Goal: Task Accomplishment & Management: Manage account settings

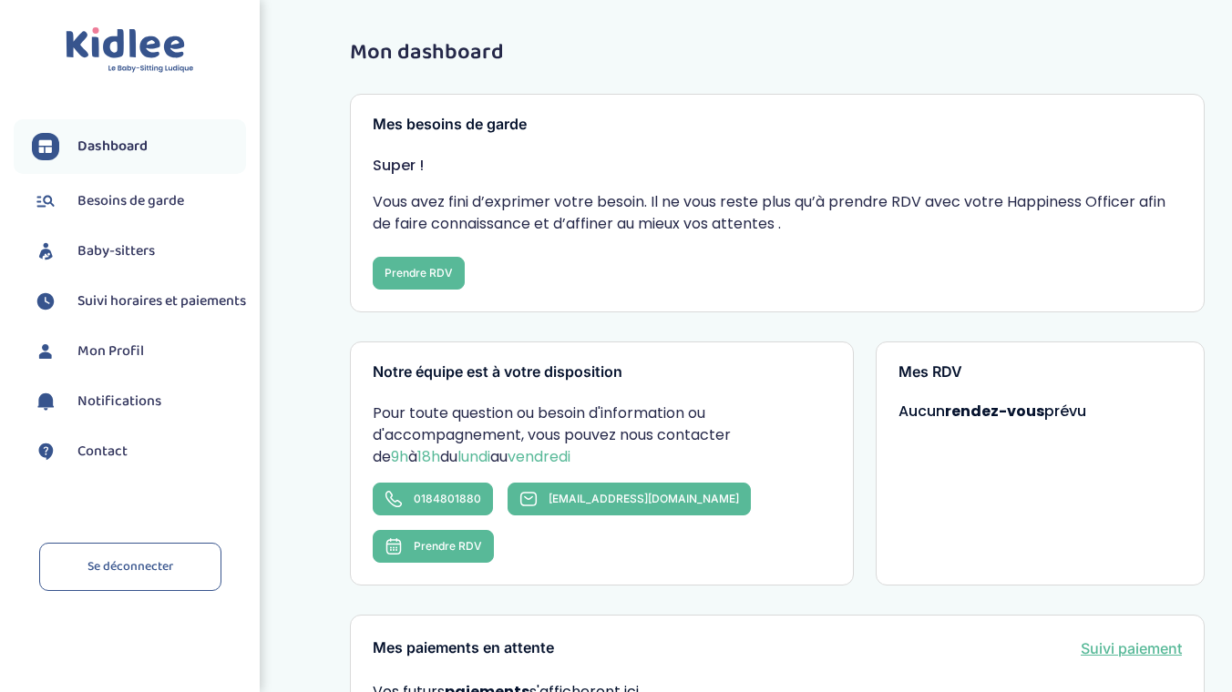
click at [101, 144] on span "Dashboard" at bounding box center [112, 147] width 70 height 22
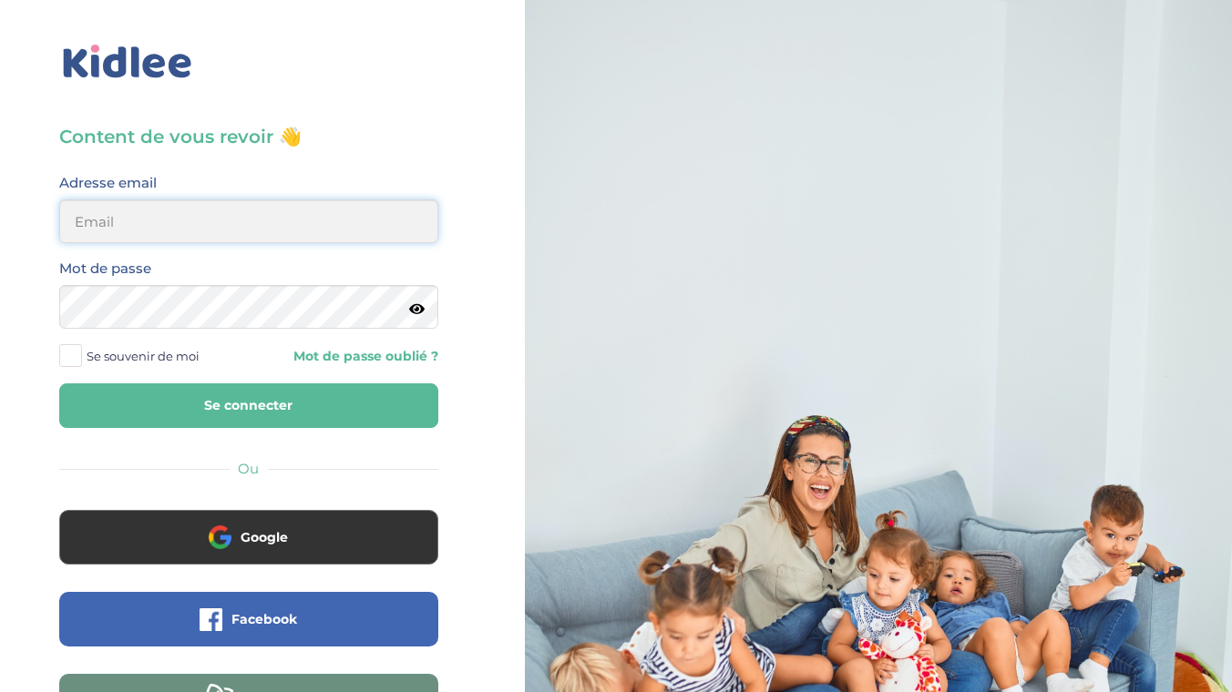
click at [173, 229] on input "email" at bounding box center [248, 222] width 379 height 44
type input "chloet@gmail.com"
click at [69, 366] on span at bounding box center [70, 355] width 23 height 23
click at [0, 0] on input "Se souvenir de moi" at bounding box center [0, 0] width 0 height 0
click at [59, 384] on button "Se connecter" at bounding box center [248, 406] width 379 height 45
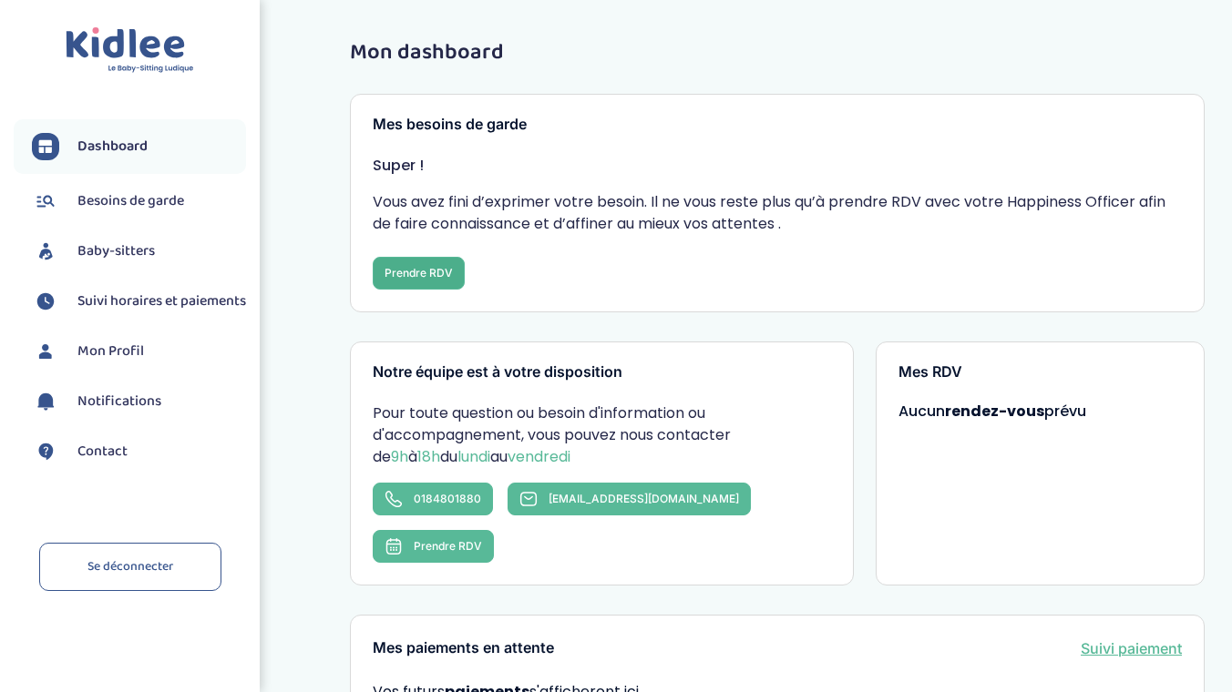
click at [412, 277] on button "Prendre RDV" at bounding box center [419, 273] width 92 height 33
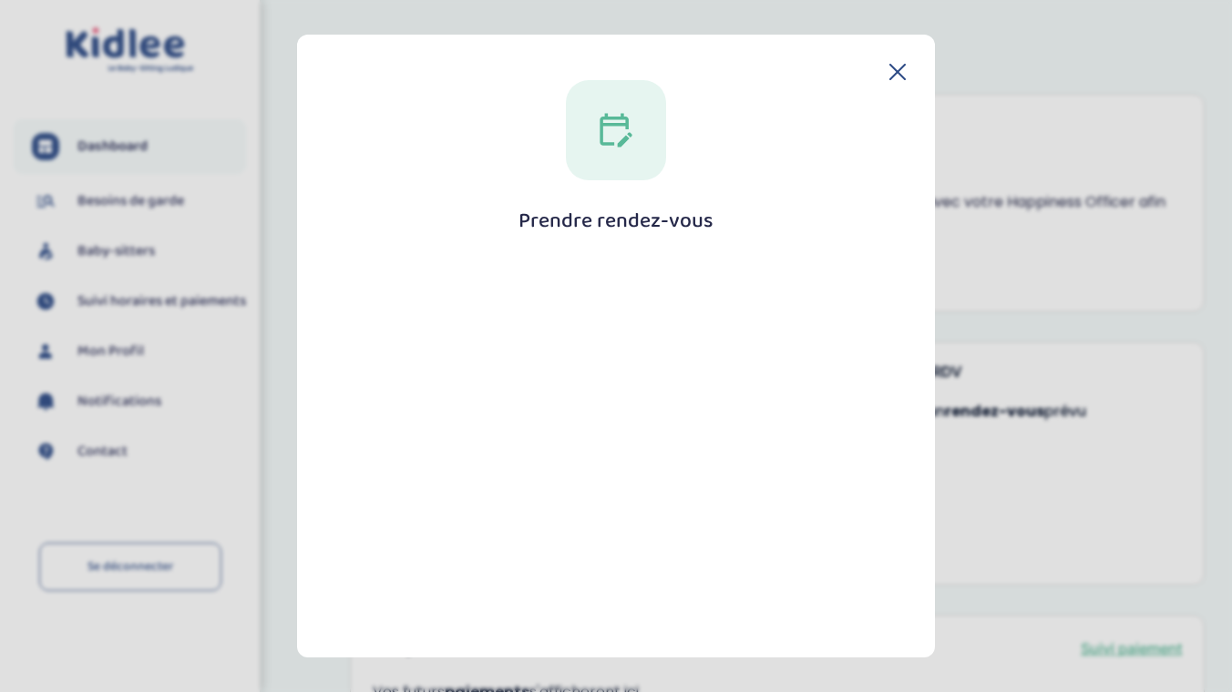
click at [896, 76] on icon at bounding box center [897, 72] width 15 height 15
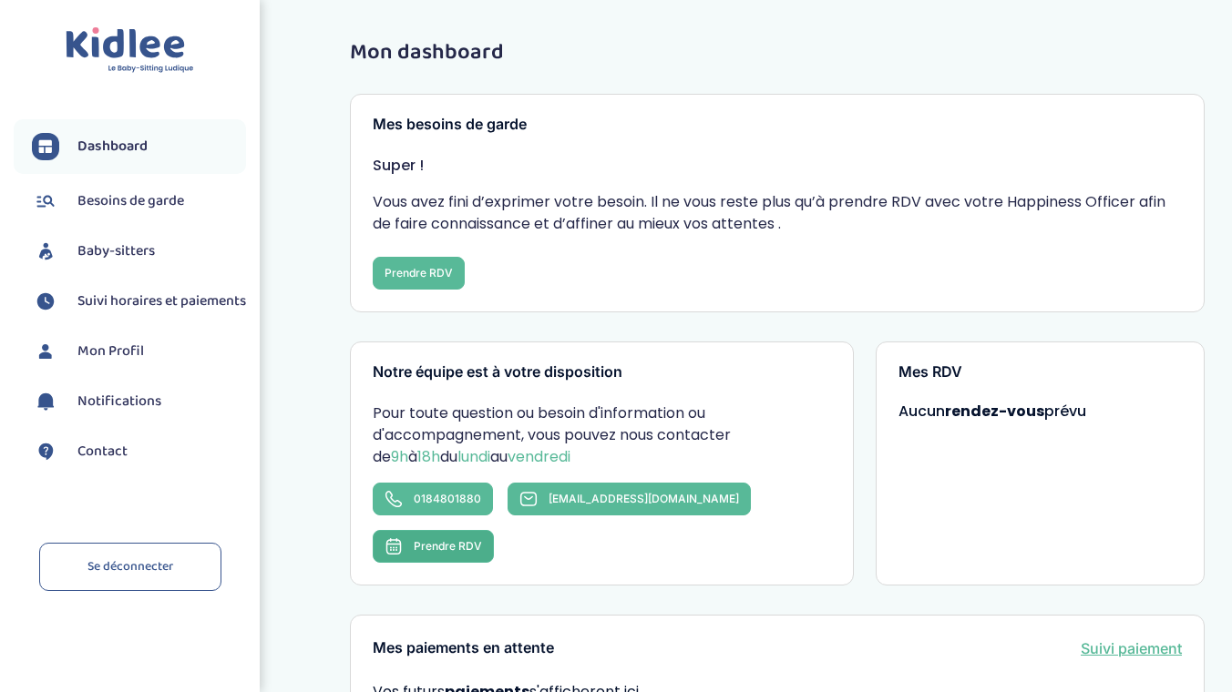
click at [482, 539] on span "Prendre RDV" at bounding box center [448, 546] width 68 height 14
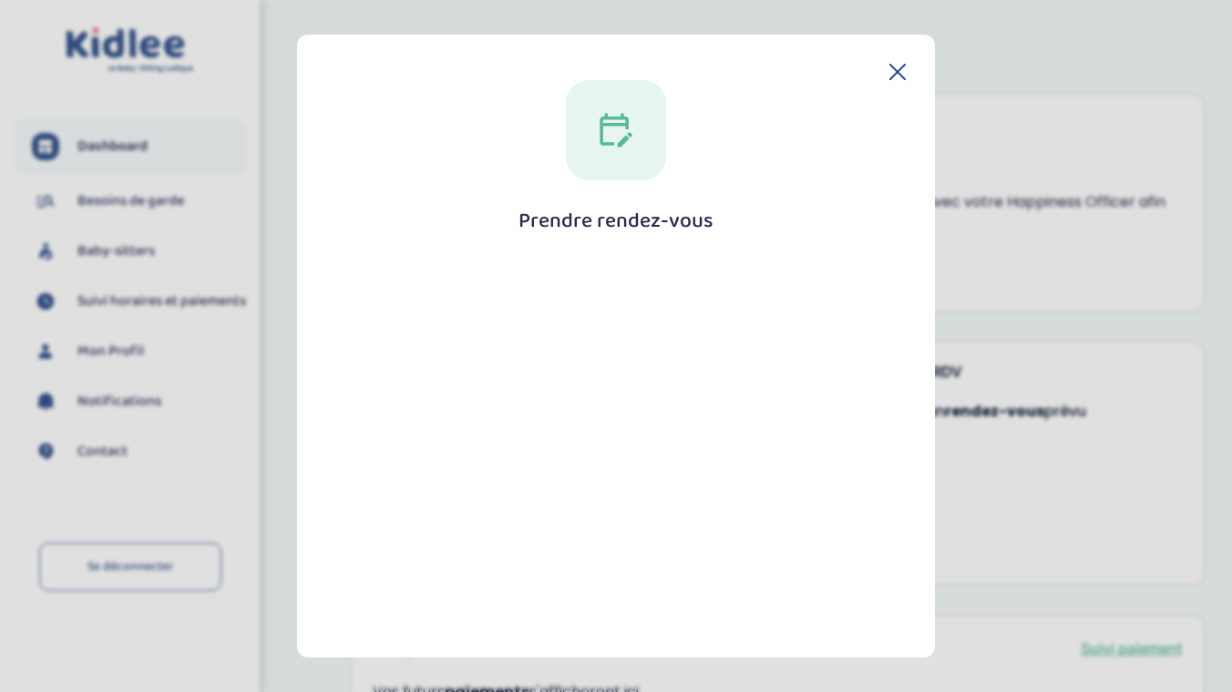
click at [895, 72] on icon at bounding box center [897, 72] width 16 height 16
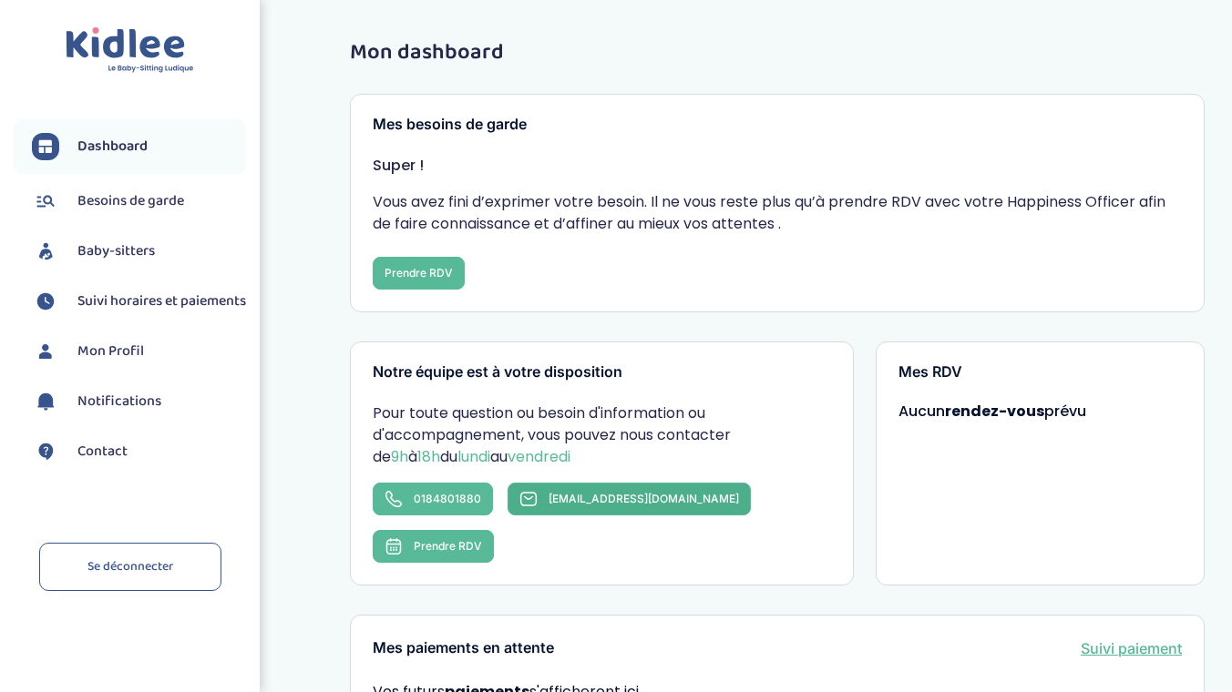
click at [570, 496] on span "contact@kidlee.fr" at bounding box center [643, 499] width 190 height 14
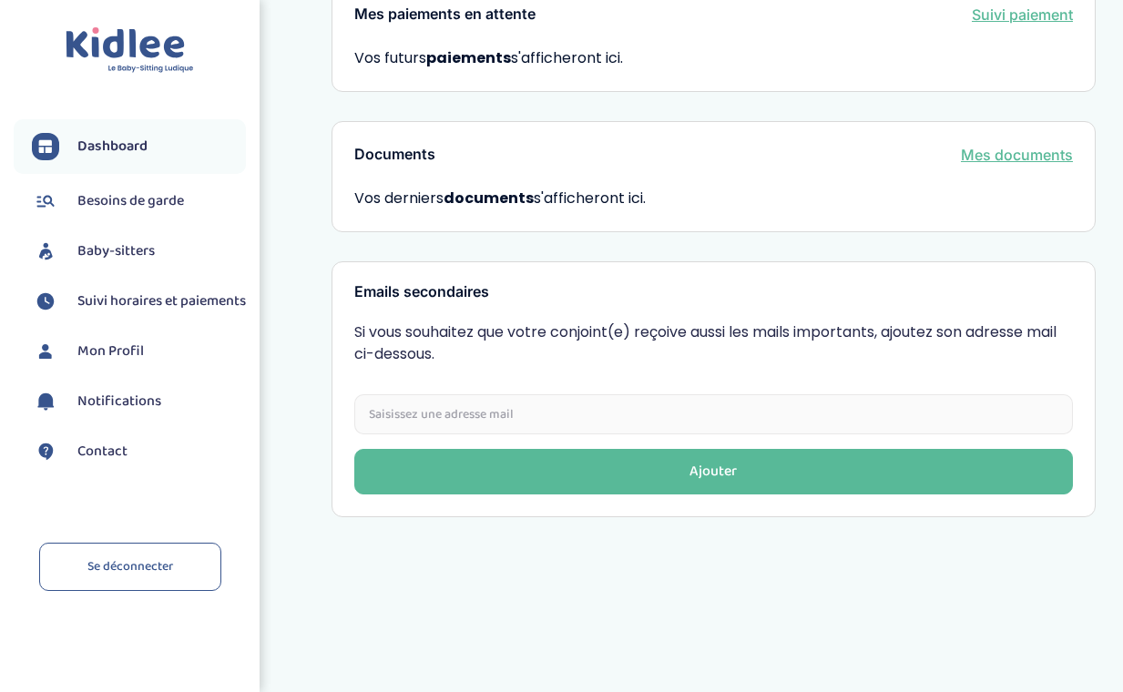
scroll to position [686, 0]
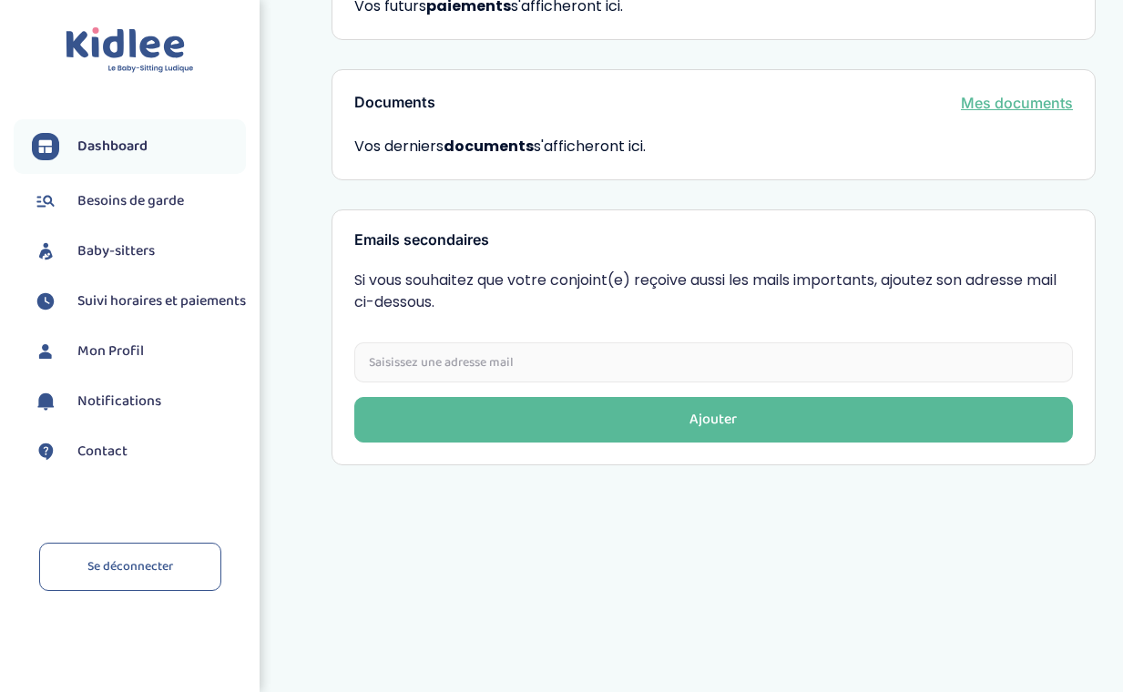
click at [101, 359] on span "Mon Profil" at bounding box center [110, 352] width 67 height 22
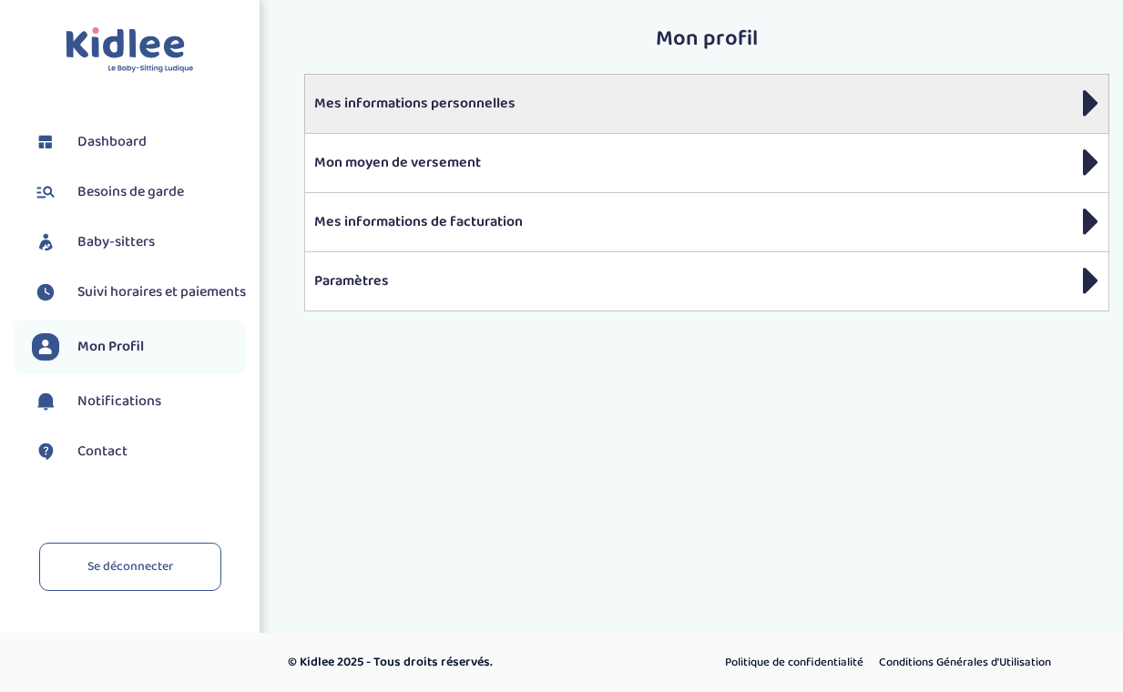
click at [412, 108] on p "Mes informations personnelles" at bounding box center [706, 104] width 785 height 22
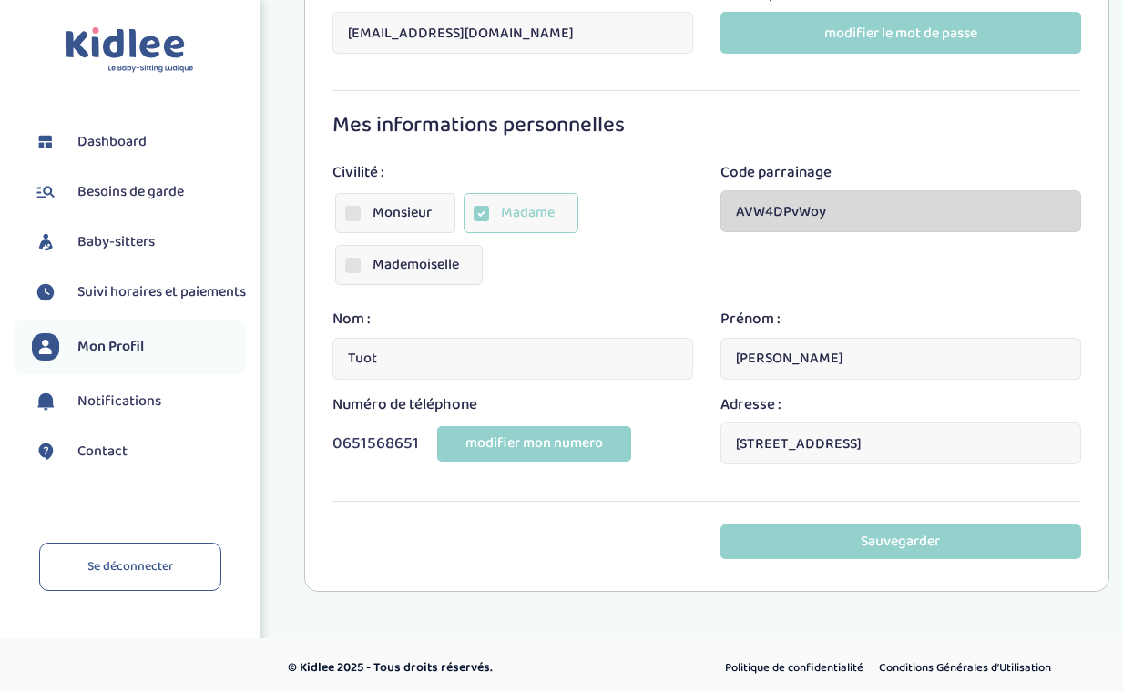
scroll to position [222, 0]
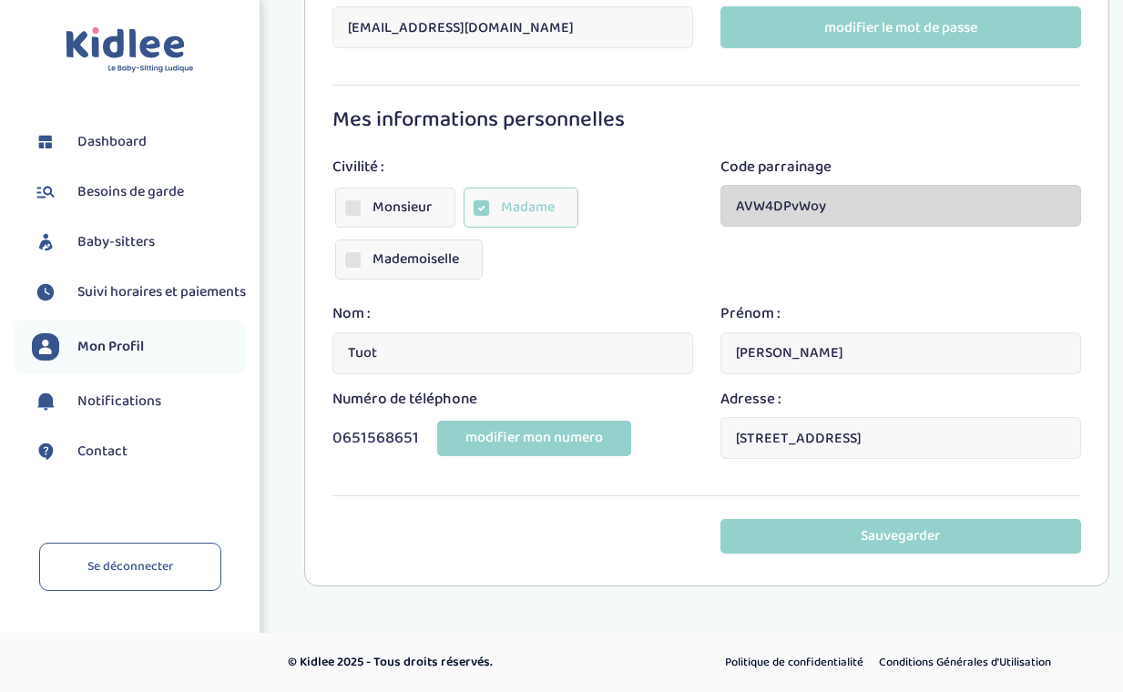
click at [962, 439] on input "89 Rue du Faubourg Saint-Martin, Paris, France" at bounding box center [901, 438] width 361 height 42
click at [576, 548] on div "Sauvegarder" at bounding box center [707, 536] width 776 height 34
click at [129, 143] on span "Dashboard" at bounding box center [111, 142] width 69 height 22
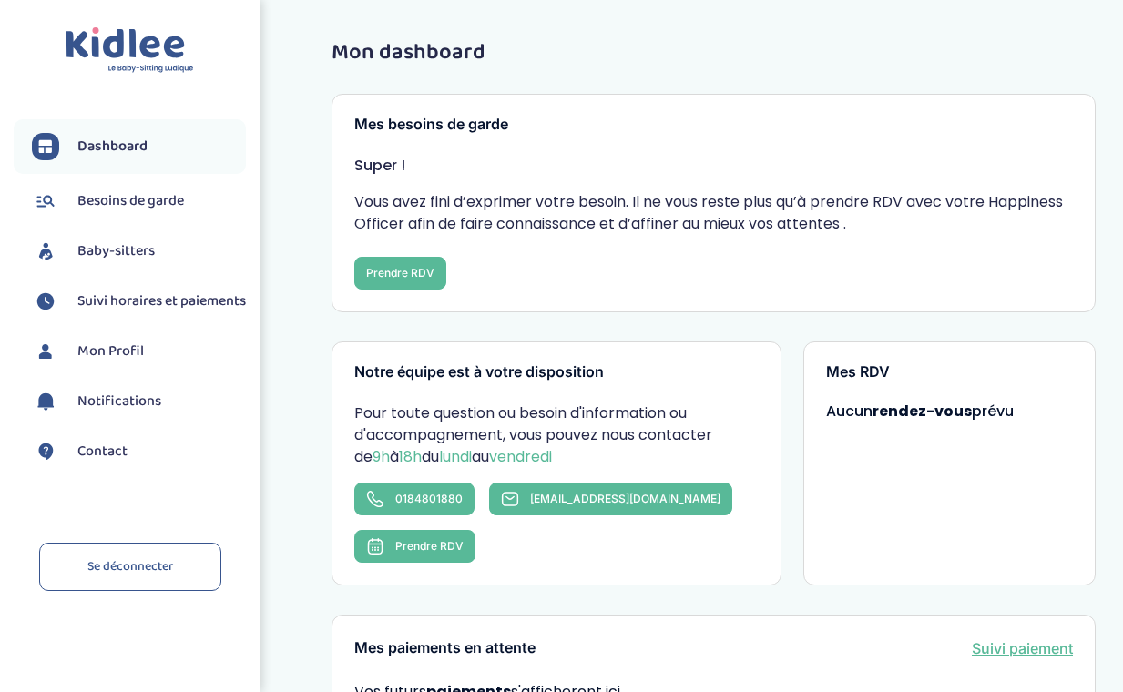
click at [123, 200] on span "Besoins de garde" at bounding box center [130, 201] width 107 height 22
